Goal: Information Seeking & Learning: Understand process/instructions

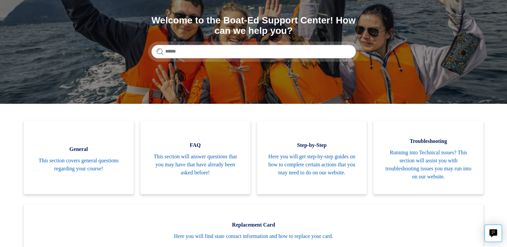
scroll to position [72, 0]
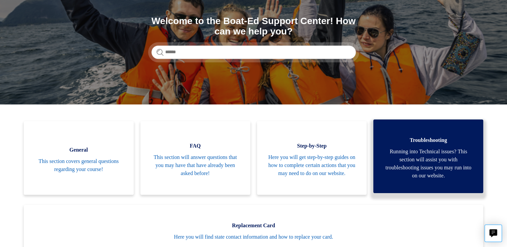
click at [430, 166] on span "Running into Technical issues? This section will assist you with troubleshootin…" at bounding box center [428, 164] width 90 height 32
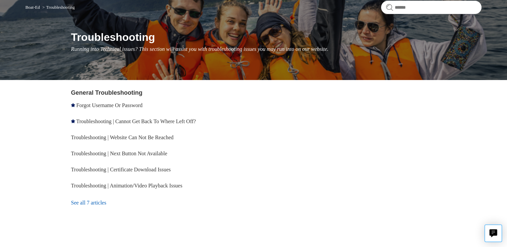
scroll to position [59, 0]
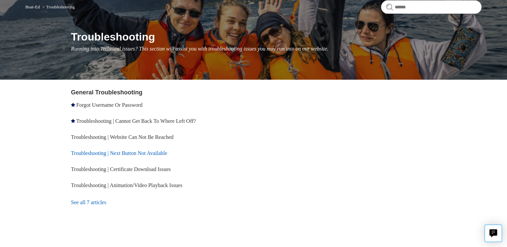
click at [136, 152] on link "Troubleshooting | Next Button Not Available" at bounding box center [119, 153] width 96 height 6
